Goal: Task Accomplishment & Management: Use online tool/utility

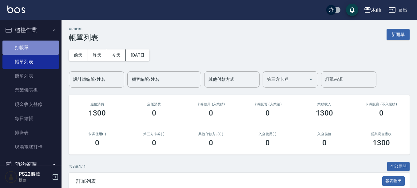
click at [37, 50] on link "打帳單" at bounding box center [30, 48] width 57 height 14
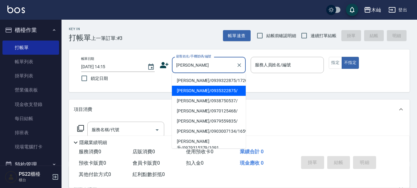
click at [202, 93] on li "[PERSON_NAME]/0935322875/" at bounding box center [209, 91] width 74 height 10
type input "[PERSON_NAME]/0935322875/"
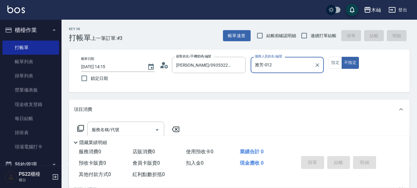
type input "雅芳-012"
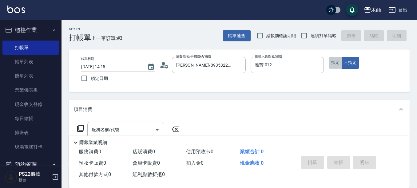
click at [338, 64] on button "指定" at bounding box center [334, 63] width 13 height 12
click at [146, 129] on input "服務名稱/代號" at bounding box center [121, 129] width 62 height 11
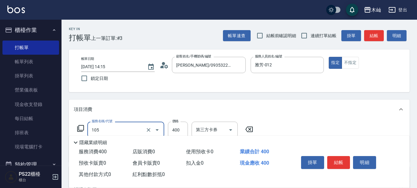
type input "A級單剪(105)"
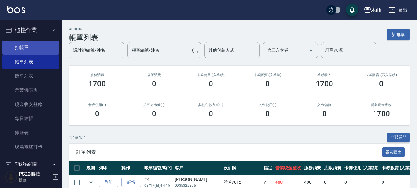
click at [46, 45] on link "打帳單" at bounding box center [30, 48] width 57 height 14
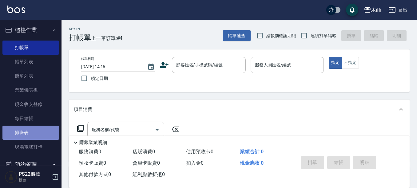
click at [37, 129] on link "排班表" at bounding box center [30, 133] width 57 height 14
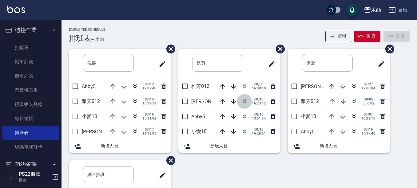
click at [241, 103] on icon "button" at bounding box center [244, 101] width 7 height 7
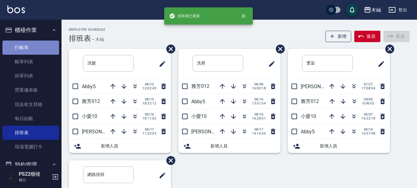
click at [35, 47] on link "打帳單" at bounding box center [30, 48] width 57 height 14
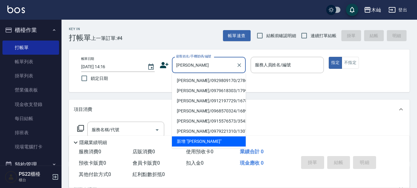
click at [191, 82] on li "[PERSON_NAME]/0929809170/2786" at bounding box center [209, 81] width 74 height 10
type input "[PERSON_NAME]/0929809170/2786"
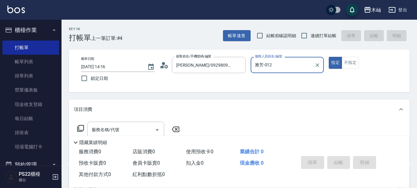
type input "雅芳-012"
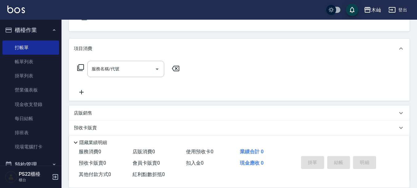
scroll to position [61, 0]
click at [143, 70] on input "服務名稱/代號" at bounding box center [121, 68] width 62 height 11
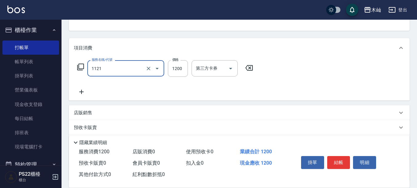
type input "頭皮卡使用(1121)"
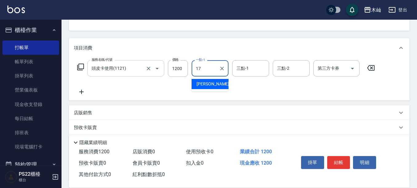
type input "[PERSON_NAME]-17"
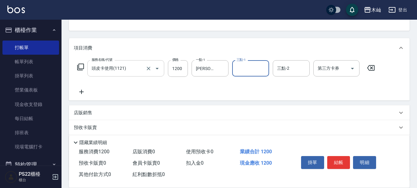
type input "7"
type input "[PERSON_NAME]-17"
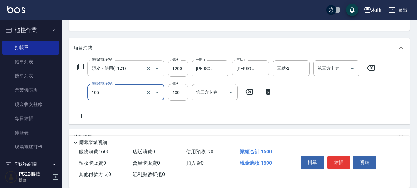
type input "A級單剪(105)"
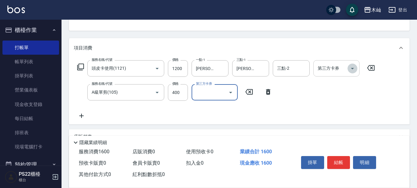
click at [348, 69] on button "Open" at bounding box center [352, 69] width 10 height 10
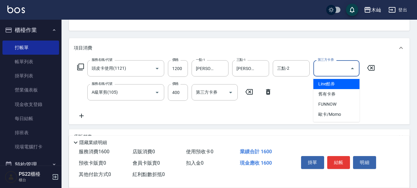
click at [345, 89] on span "Line酷券" at bounding box center [336, 84] width 46 height 10
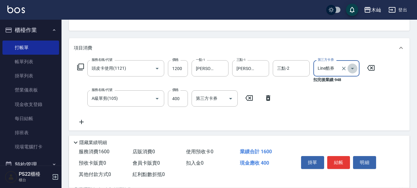
click at [352, 65] on icon "Open" at bounding box center [351, 68] width 7 height 7
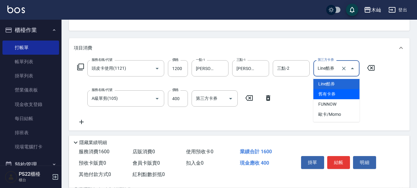
click at [348, 92] on span "舊有卡券" at bounding box center [336, 94] width 46 height 10
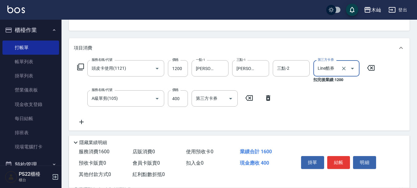
type input "舊有卡券"
click at [348, 92] on div "服務名稱/代號 頭皮卡使用(1121) 服務名稱/代號 價格 1200 價格 一點-1 [PERSON_NAME]-17 一點-1 三點-1 [PERSON_…" at bounding box center [226, 92] width 304 height 65
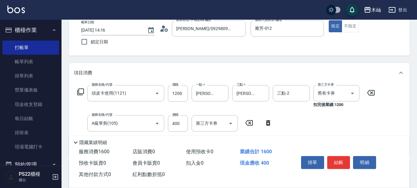
scroll to position [0, 0]
